Goal: Find specific page/section: Find specific page/section

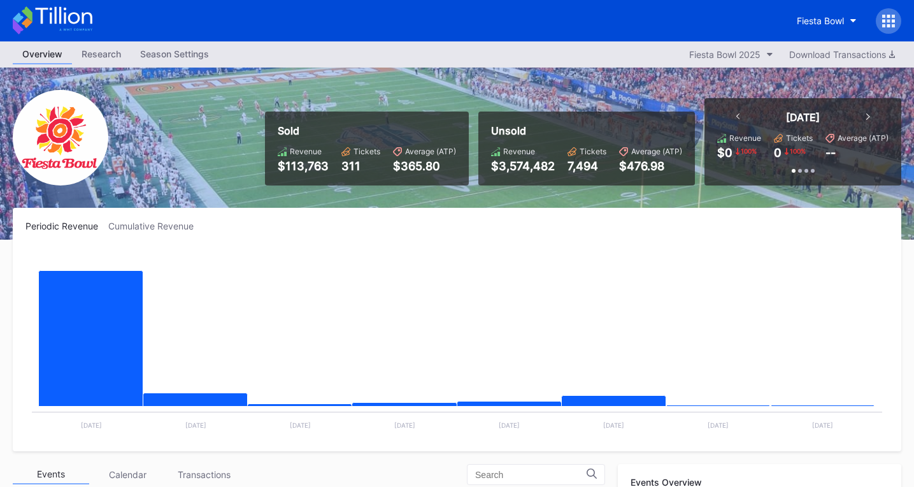
click at [55, 56] on div "Overview" at bounding box center [42, 55] width 59 height 20
click at [54, 26] on icon at bounding box center [53, 20] width 80 height 28
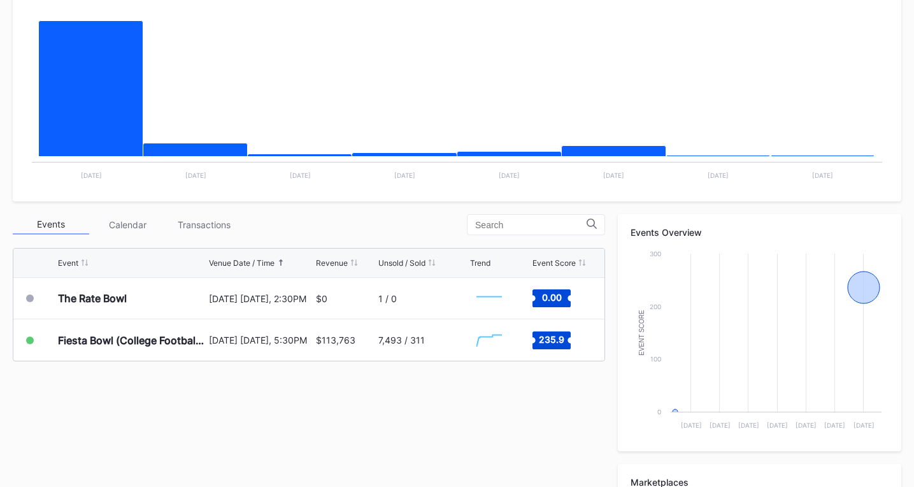
scroll to position [255, 0]
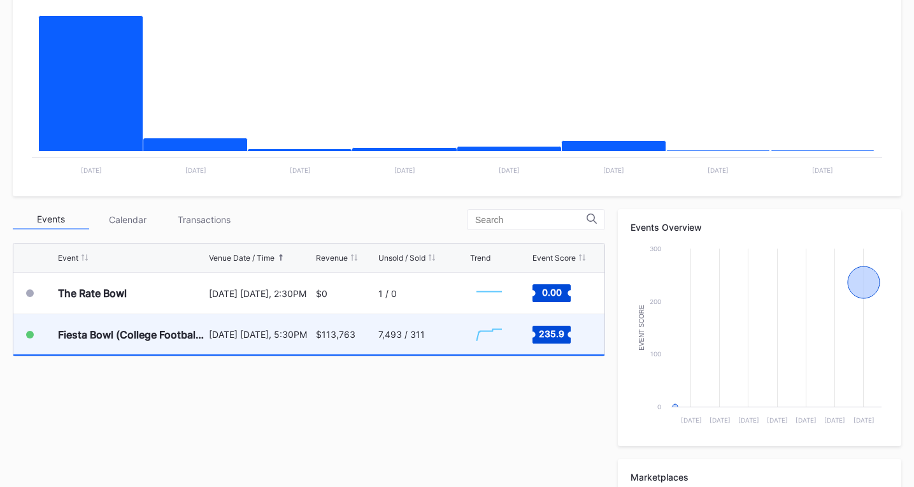
click at [451, 335] on div "7,493 / 311" at bounding box center [423, 334] width 89 height 40
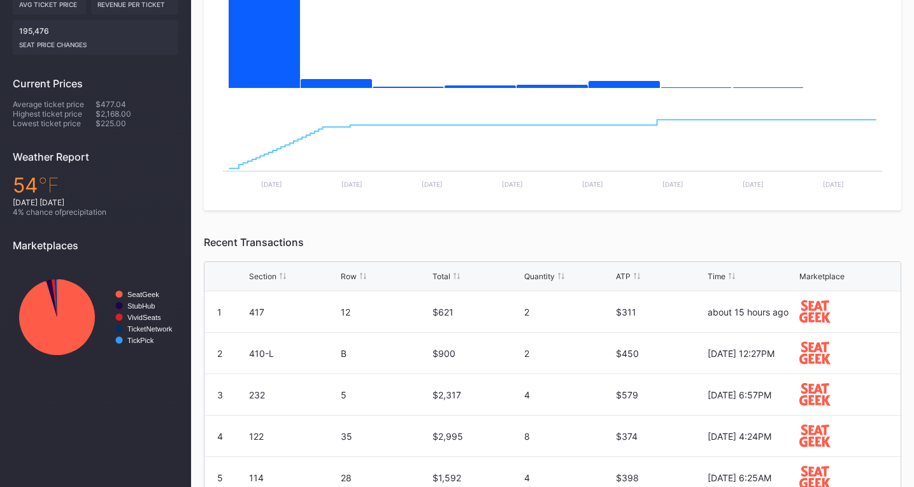
scroll to position [446, 0]
